Goal: Task Accomplishment & Management: Use online tool/utility

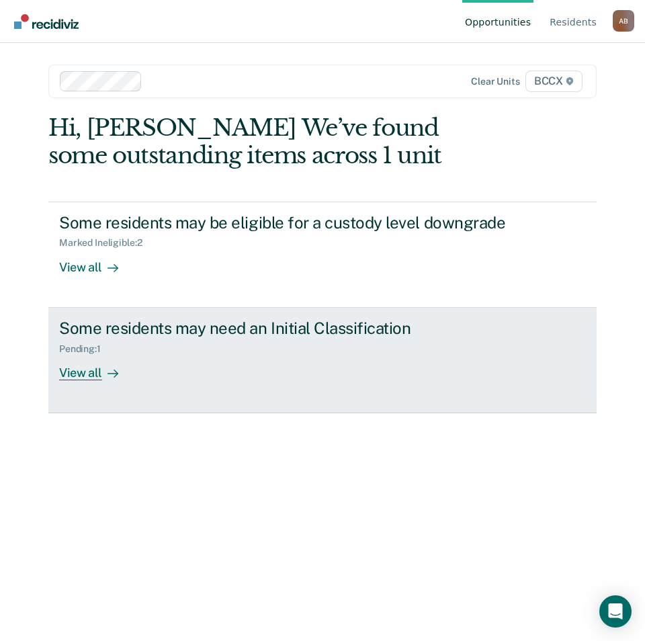
click at [71, 376] on div "View all" at bounding box center [96, 367] width 75 height 26
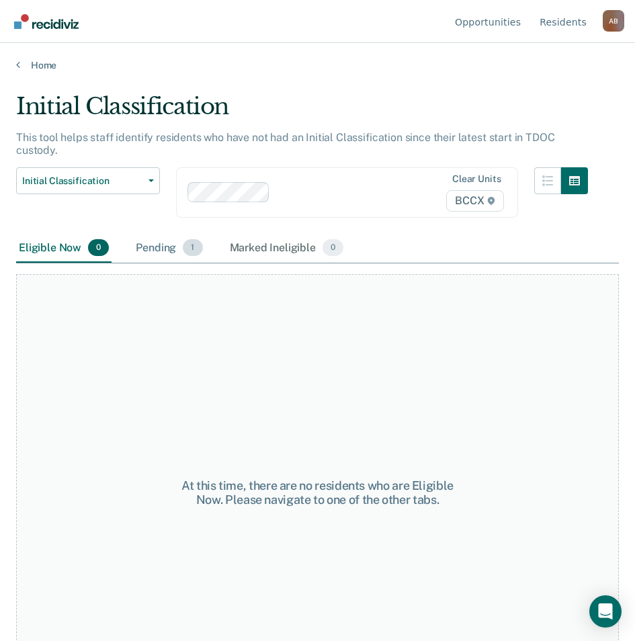
click at [149, 234] on div "Pending 1" at bounding box center [169, 249] width 72 height 30
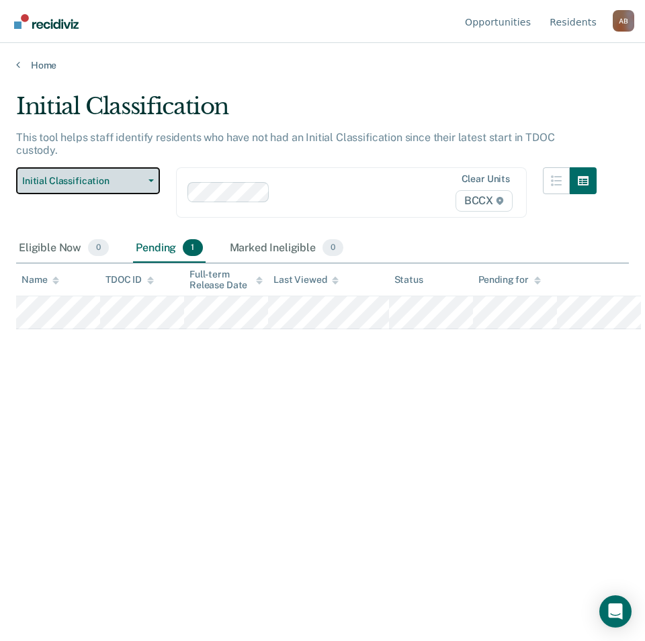
click at [97, 175] on span "Initial Classification" at bounding box center [82, 180] width 121 height 11
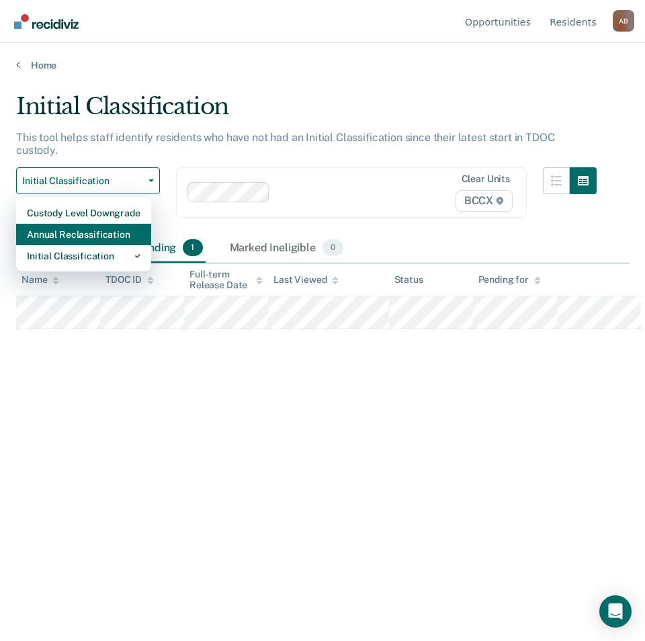
click at [90, 224] on div "Annual Reclassification" at bounding box center [84, 234] width 114 height 21
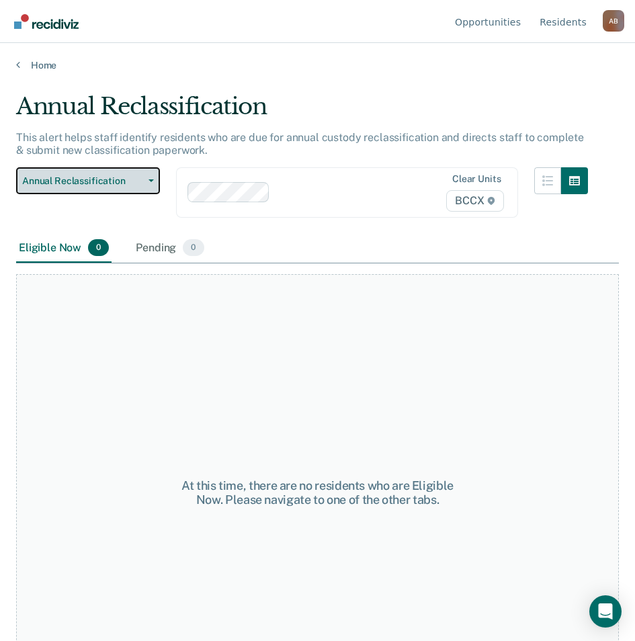
click at [93, 173] on button "Annual Reclassification" at bounding box center [88, 180] width 144 height 27
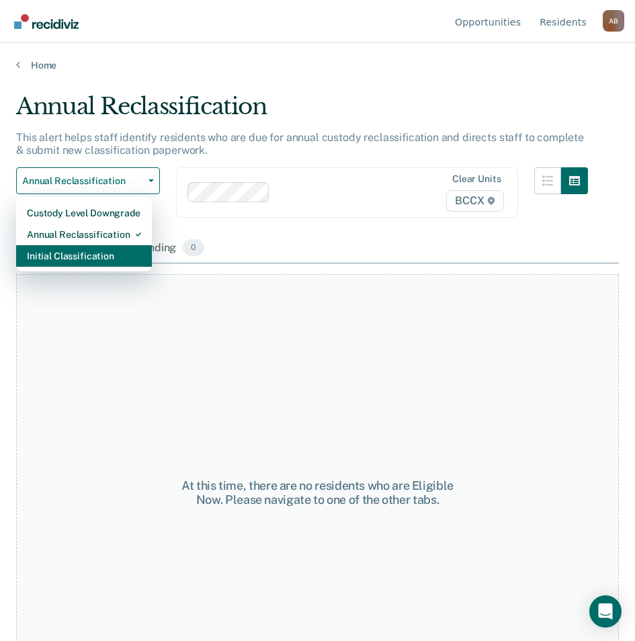
click at [91, 256] on div "Initial Classification" at bounding box center [84, 255] width 114 height 21
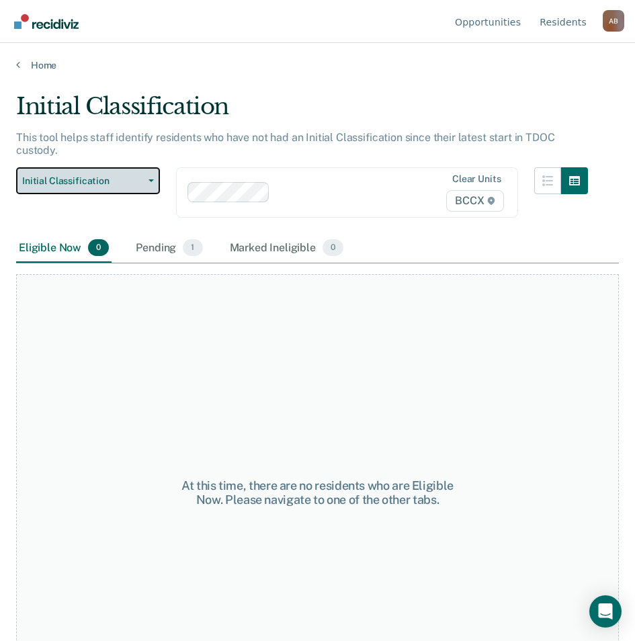
click at [89, 175] on span "Initial Classification" at bounding box center [82, 180] width 121 height 11
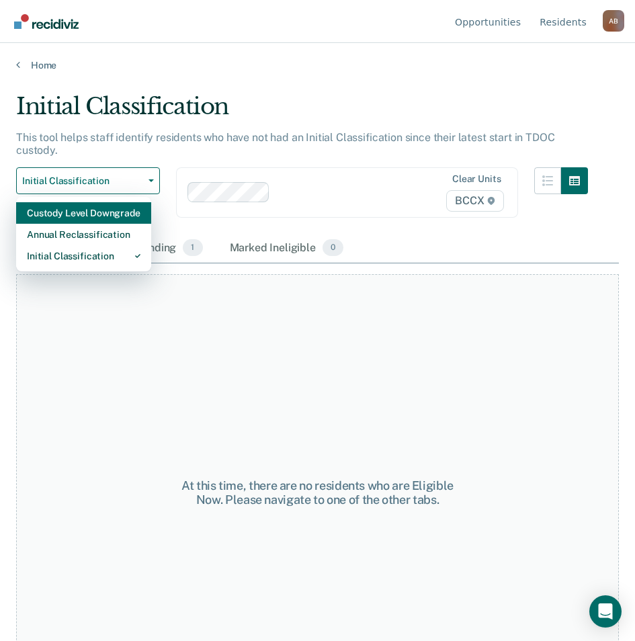
click at [96, 202] on div "Custody Level Downgrade" at bounding box center [84, 212] width 114 height 21
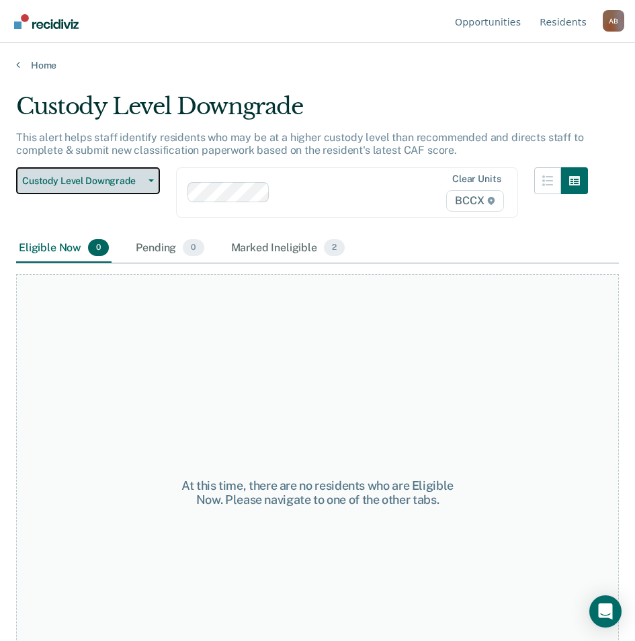
click at [103, 180] on span "Custody Level Downgrade" at bounding box center [82, 180] width 121 height 11
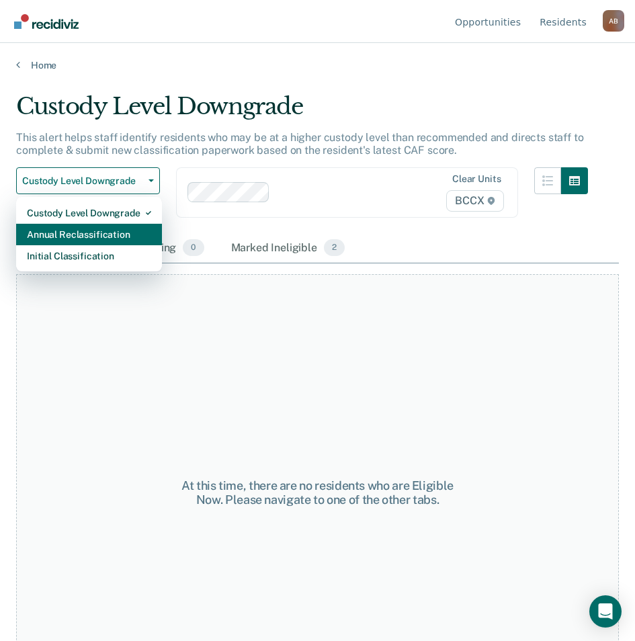
click at [105, 229] on div "Annual Reclassification" at bounding box center [89, 234] width 124 height 21
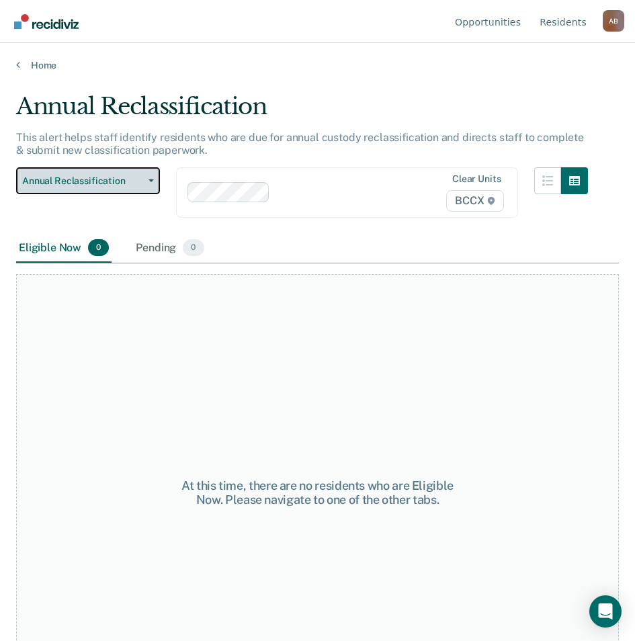
click at [90, 179] on span "Annual Reclassification" at bounding box center [82, 180] width 121 height 11
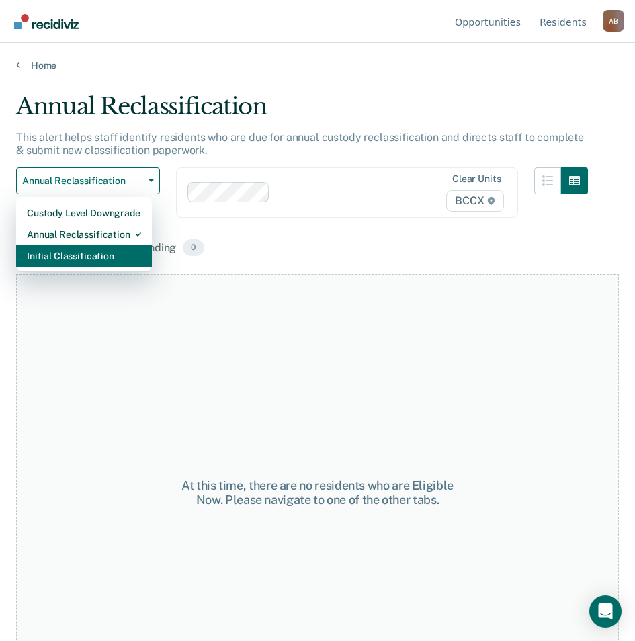
click at [91, 248] on div "Initial Classification" at bounding box center [84, 255] width 114 height 21
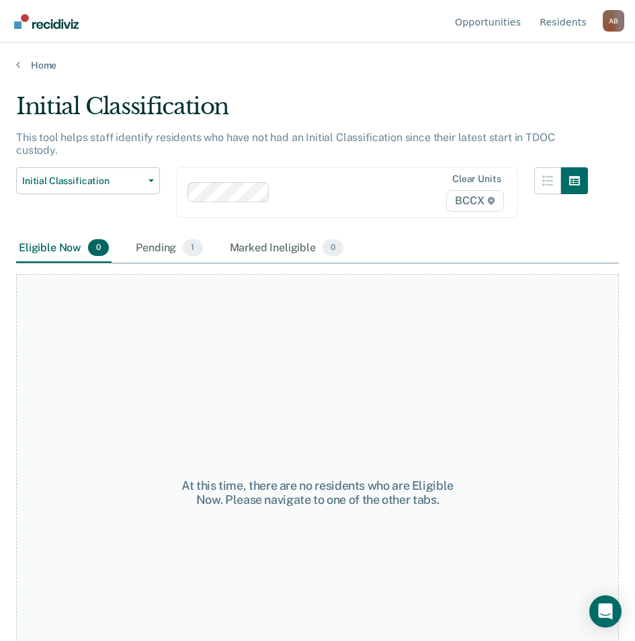
click at [404, 245] on div "Eligible Now 0 Pending 1 Marked Ineligible 0" at bounding box center [317, 249] width 603 height 30
click at [342, 90] on main "Initial Classification This tool helps staff identify residents who have not ha…" at bounding box center [317, 354] width 635 height 566
